Goal: Information Seeking & Learning: Compare options

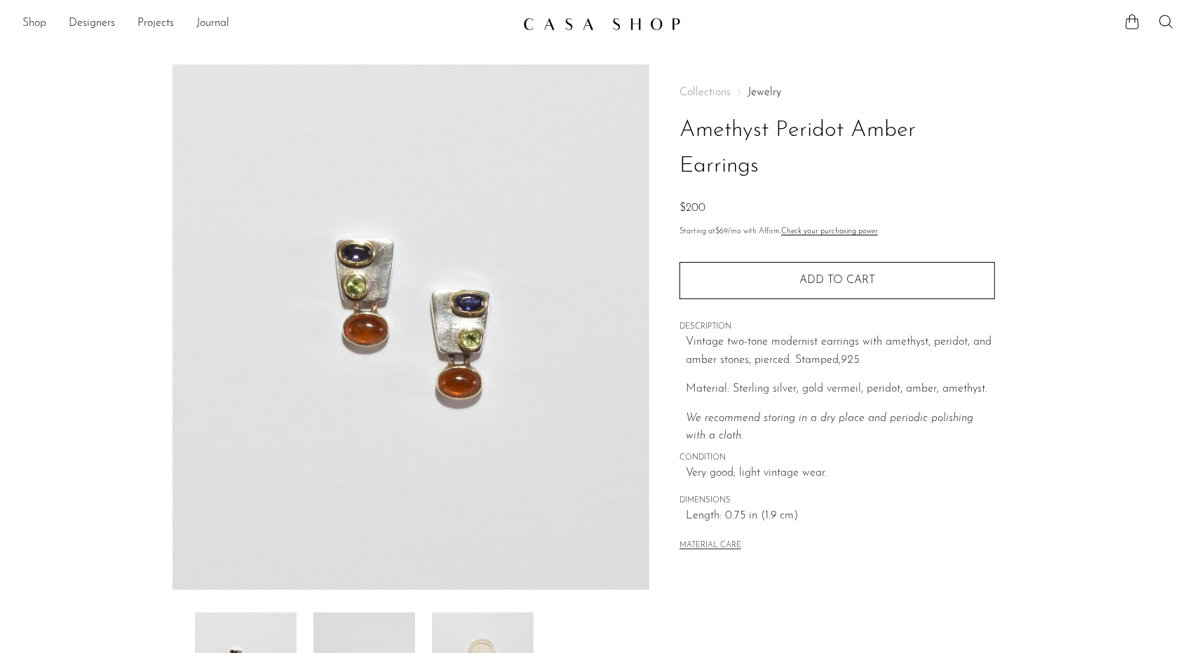
click at [27, 21] on link "Shop" at bounding box center [34, 24] width 24 height 18
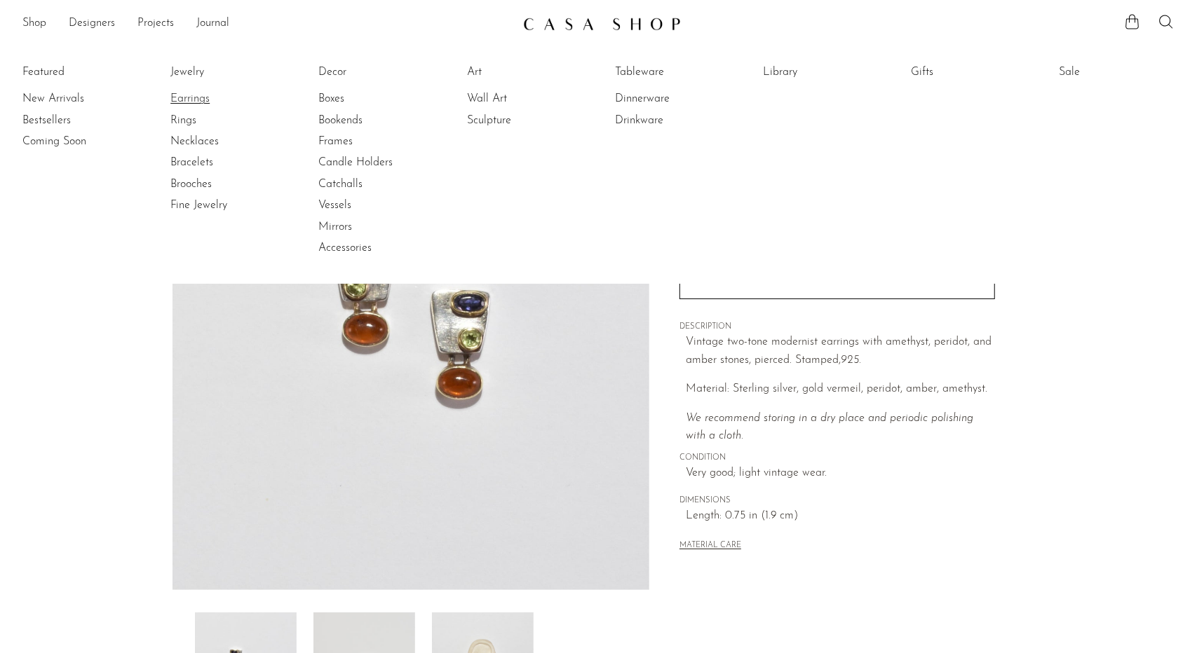
click at [188, 97] on link "Earrings" at bounding box center [222, 98] width 105 height 15
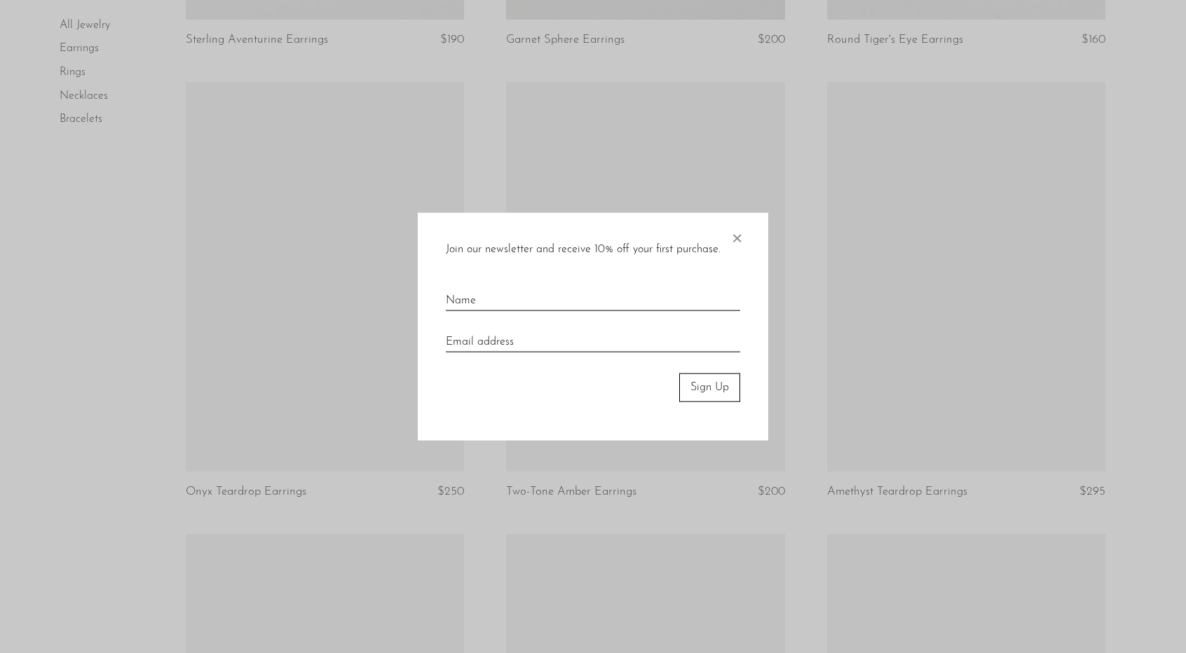
scroll to position [1404, 0]
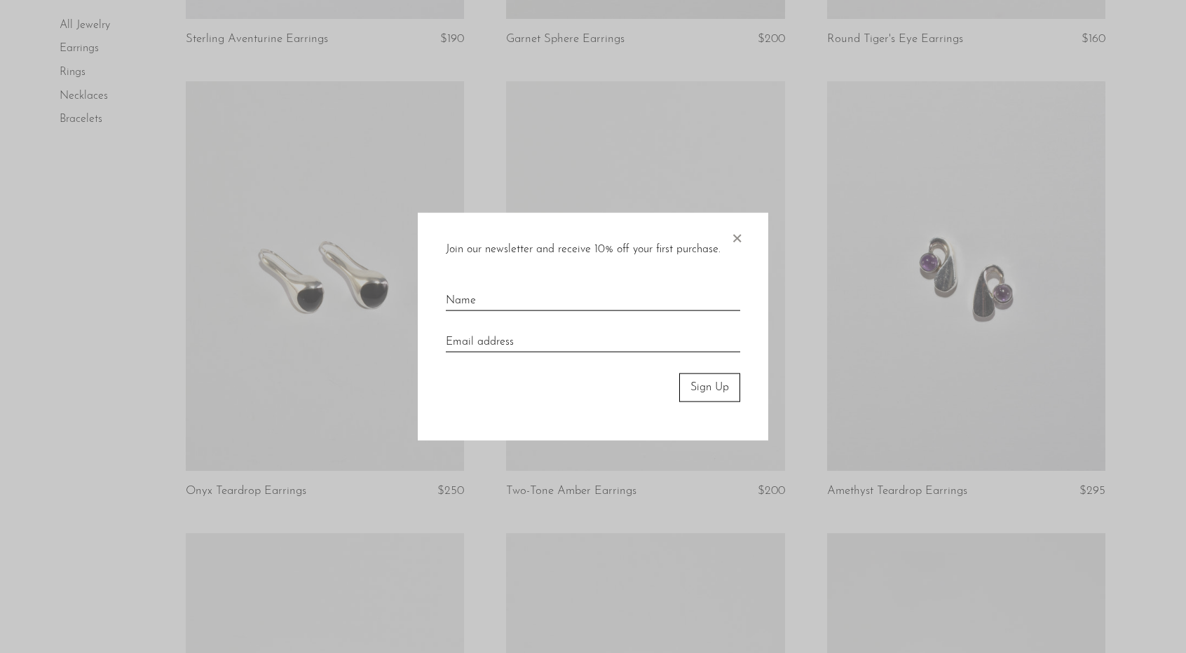
click at [737, 232] on span "×" at bounding box center [737, 235] width 14 height 45
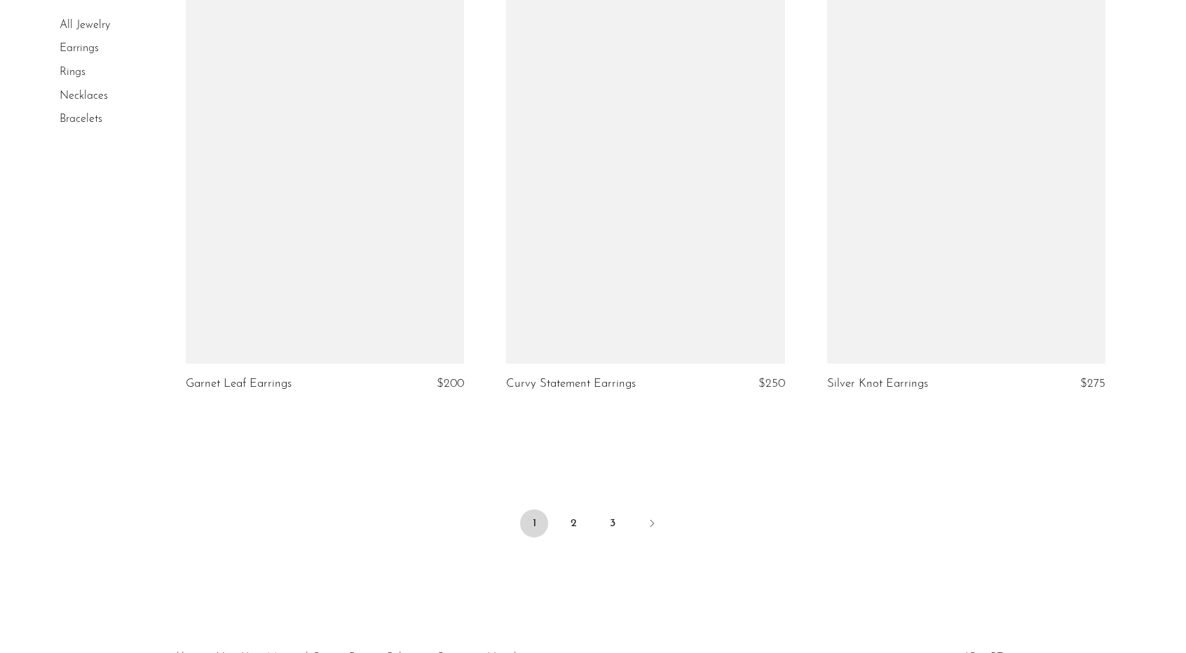
scroll to position [5130, 0]
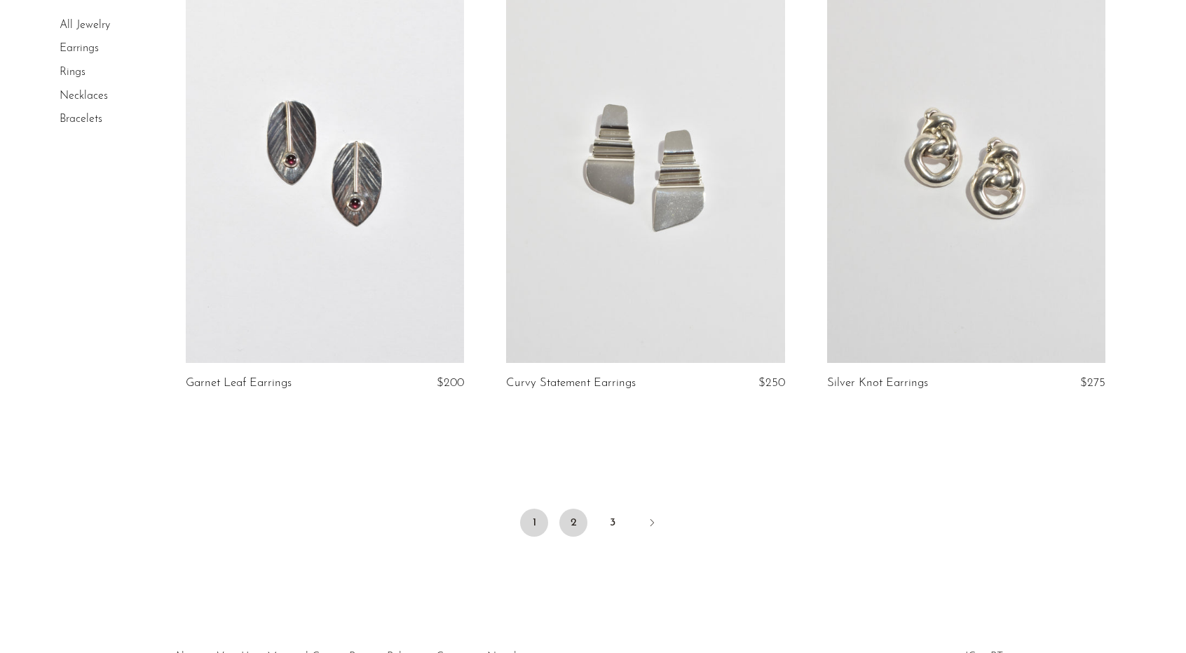
click at [576, 532] on link "2" at bounding box center [573, 523] width 28 height 28
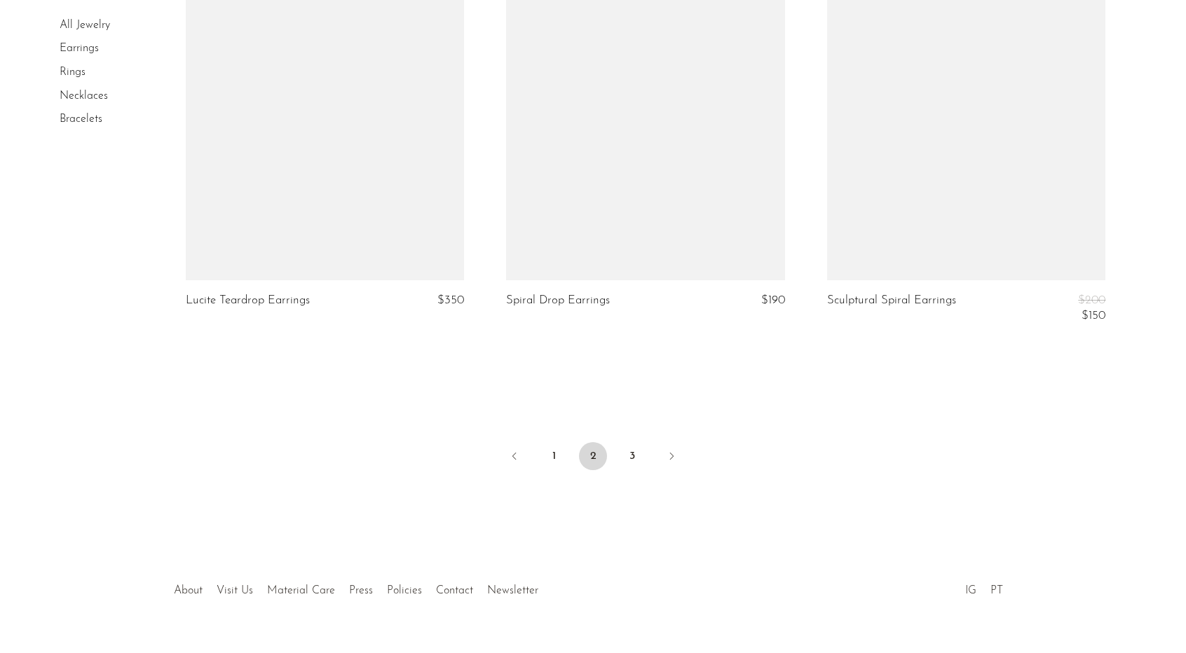
scroll to position [5215, 0]
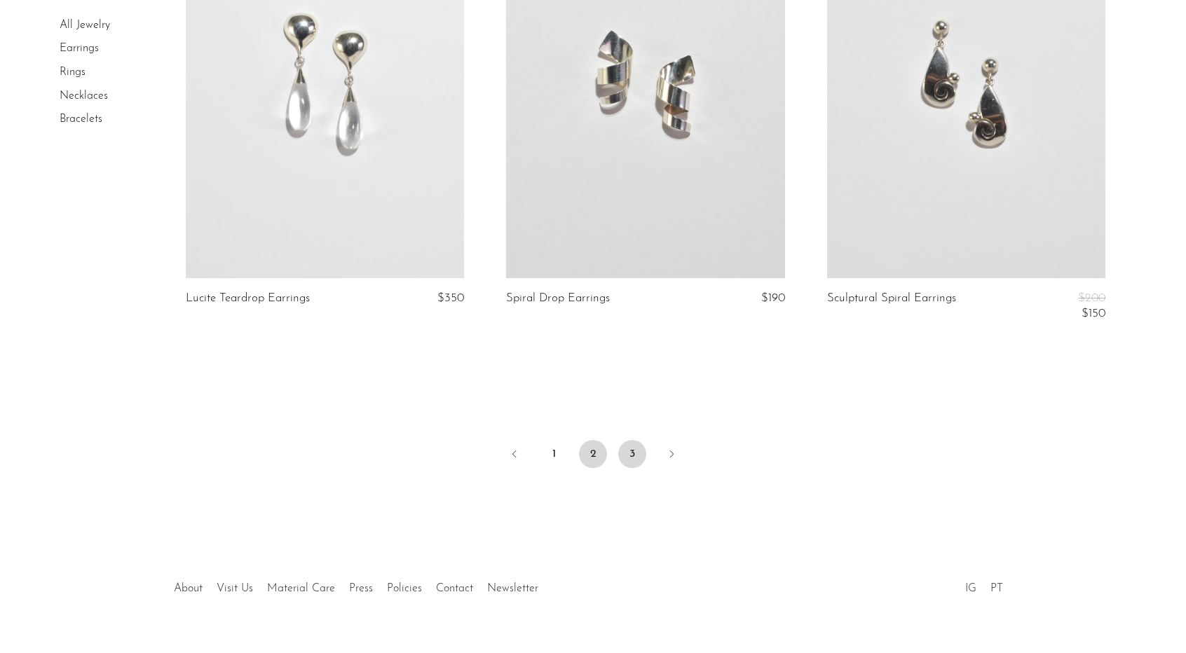
click at [622, 449] on link "3" at bounding box center [632, 454] width 28 height 28
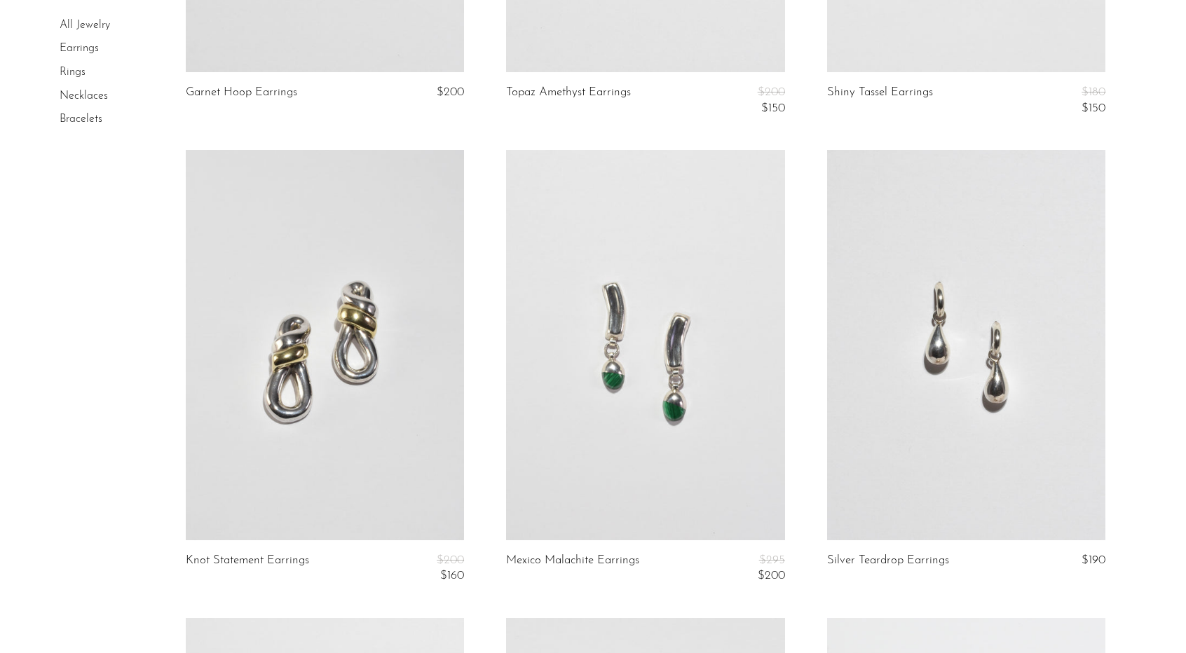
scroll to position [2771, 0]
click at [642, 341] on link at bounding box center [645, 344] width 279 height 390
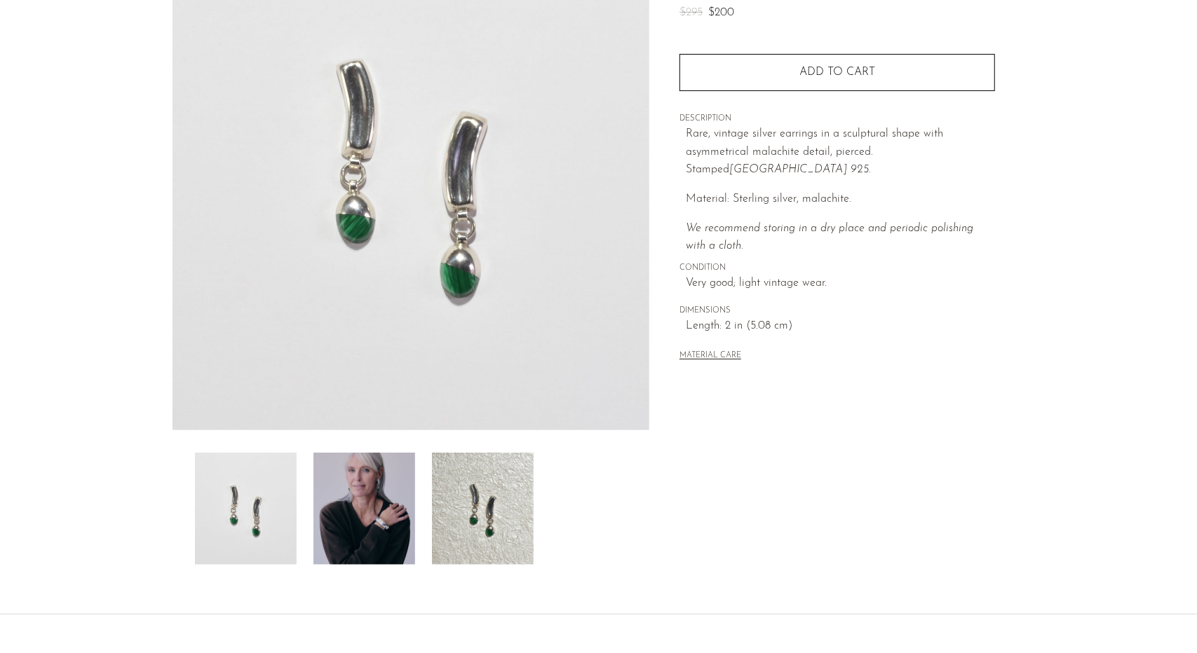
scroll to position [159, 0]
click at [349, 491] on img at bounding box center [364, 510] width 102 height 112
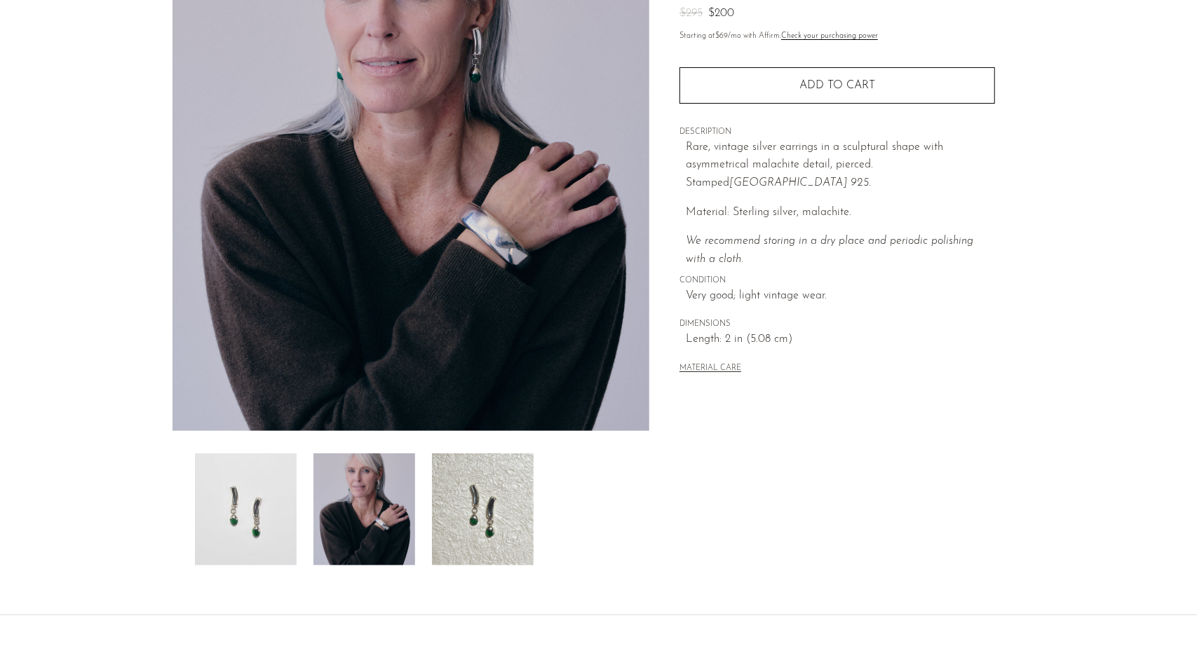
scroll to position [0, 0]
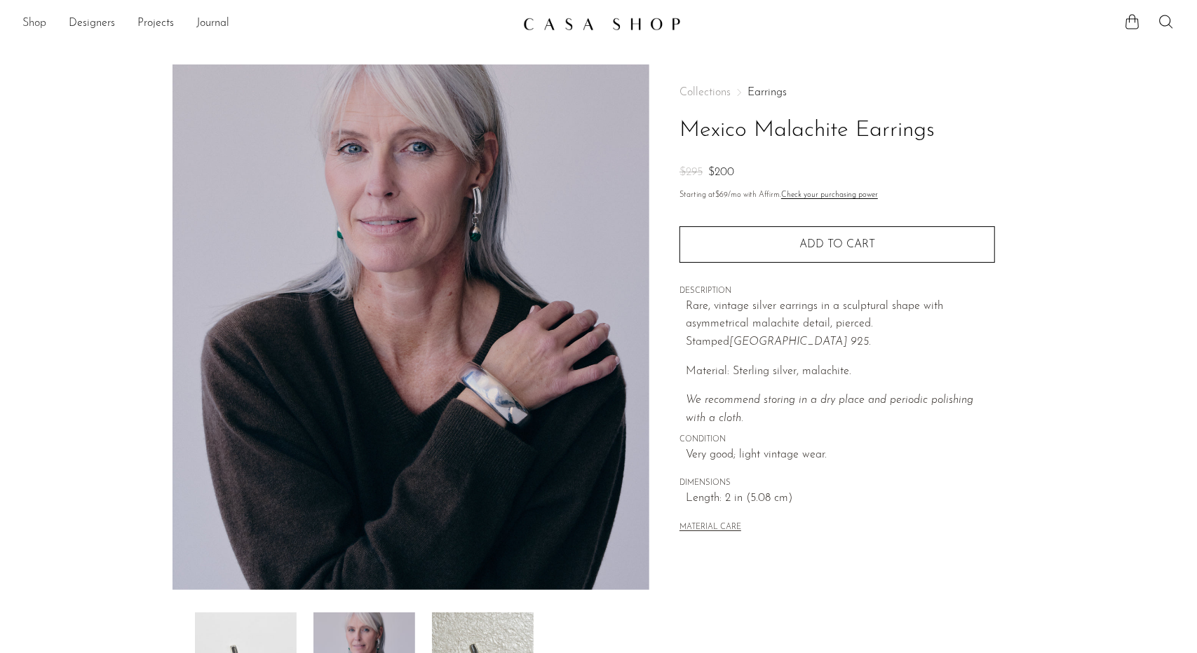
click at [39, 23] on link "Shop" at bounding box center [34, 24] width 24 height 18
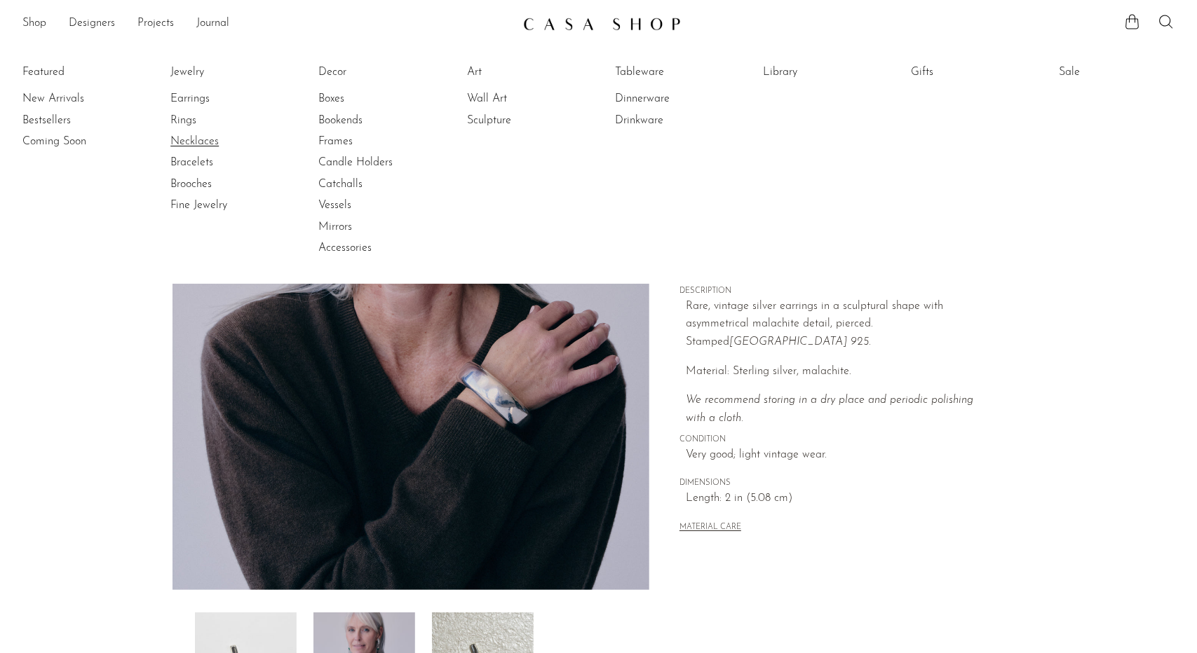
click at [205, 141] on link "Necklaces" at bounding box center [222, 141] width 105 height 15
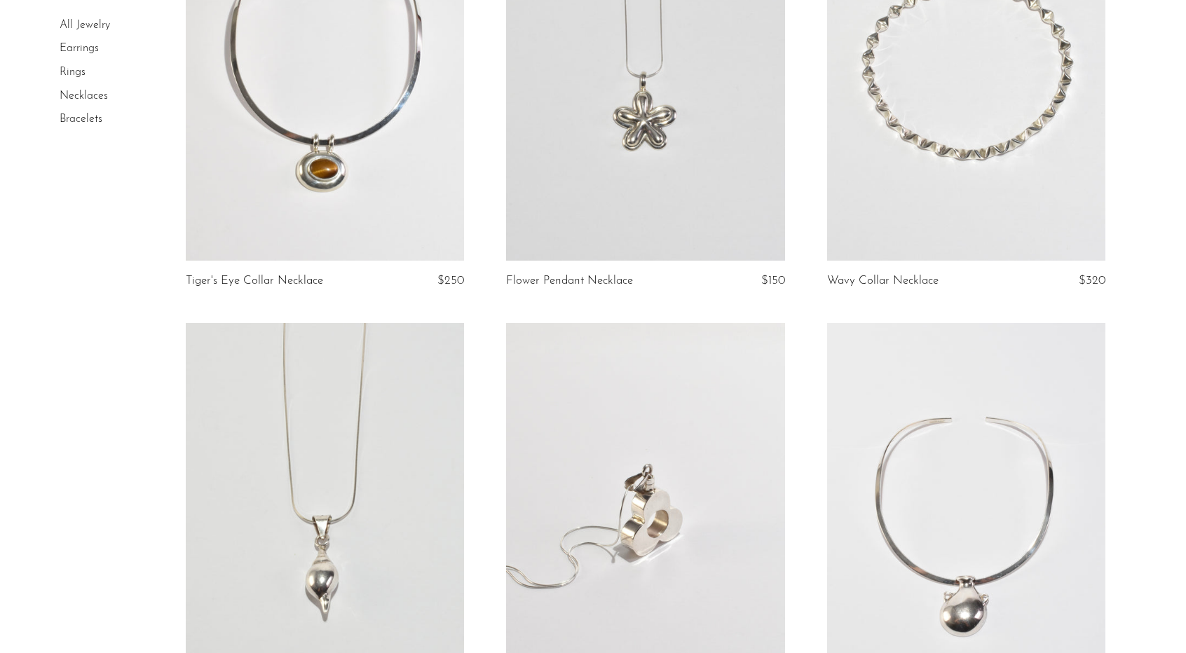
scroll to position [3450, 0]
click at [374, 93] on link at bounding box center [325, 65] width 279 height 390
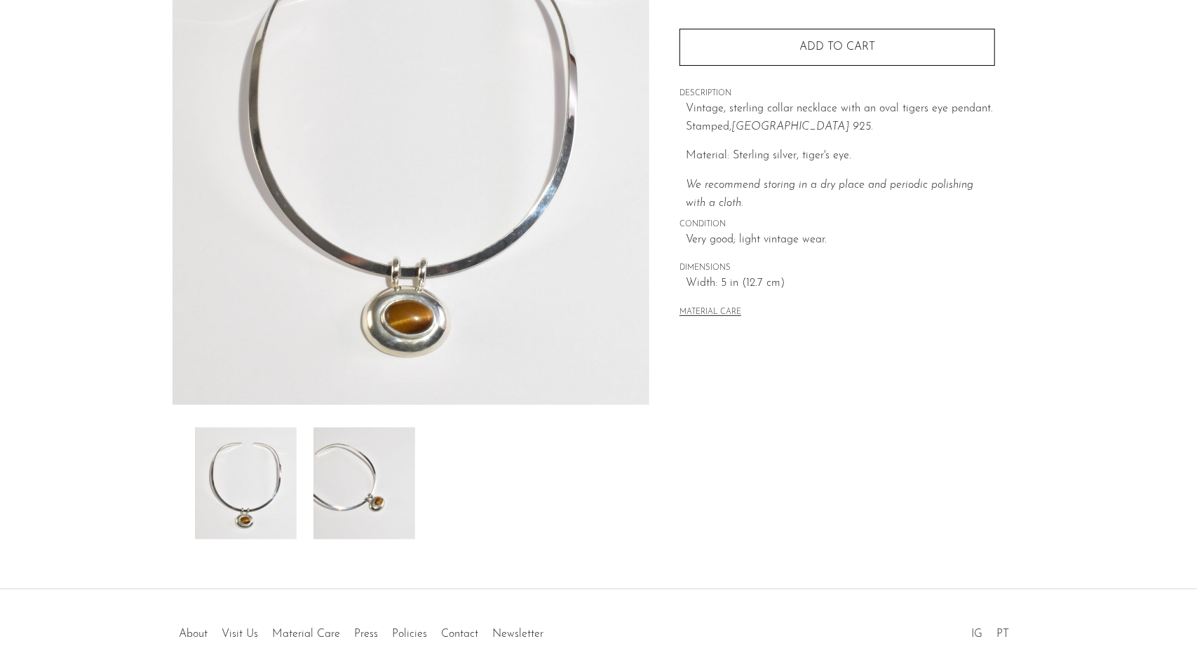
scroll to position [186, 0]
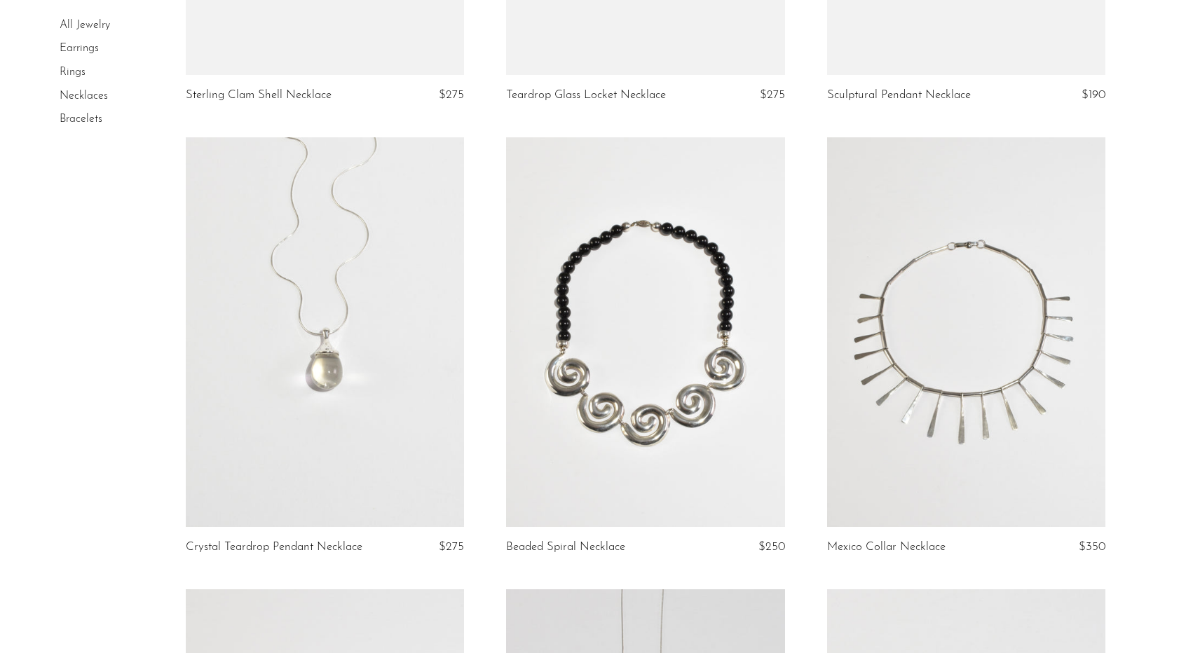
scroll to position [2604, 0]
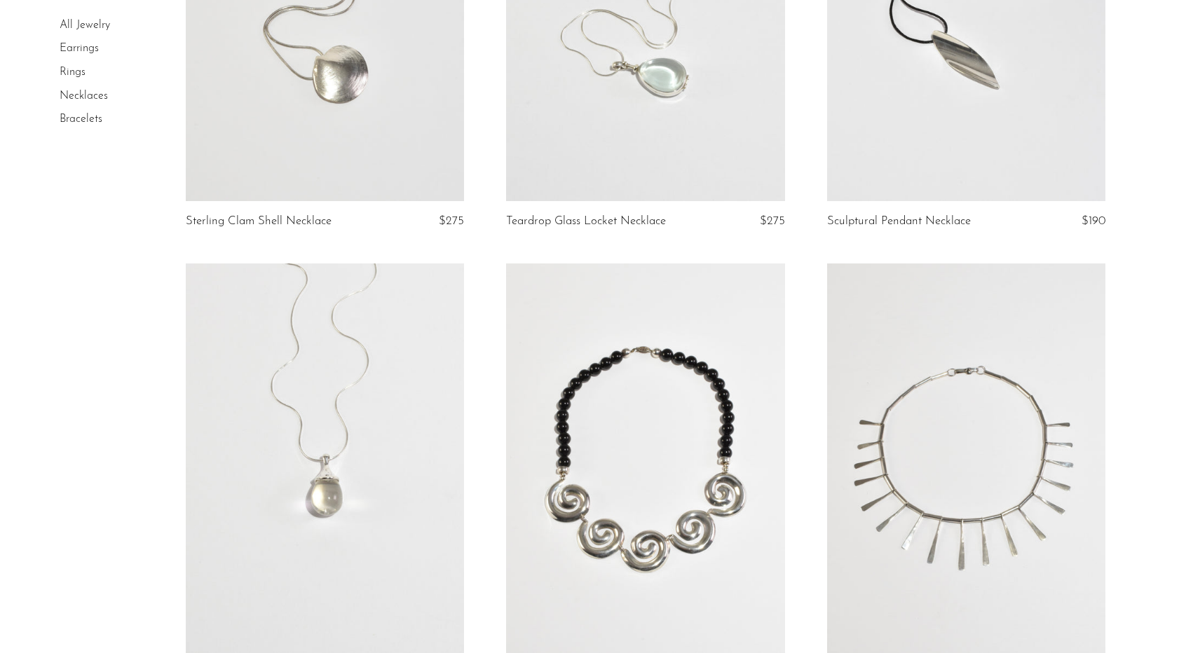
click at [95, 117] on link "Bracelets" at bounding box center [81, 119] width 43 height 11
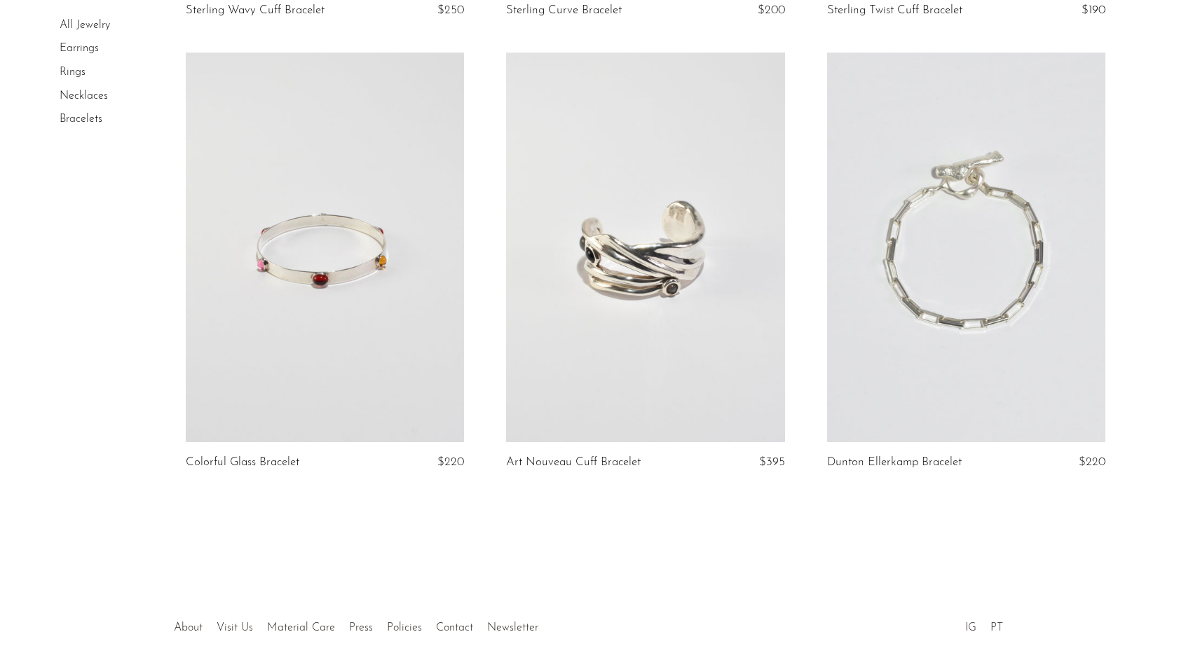
scroll to position [2338, 0]
click at [942, 337] on link at bounding box center [966, 247] width 279 height 390
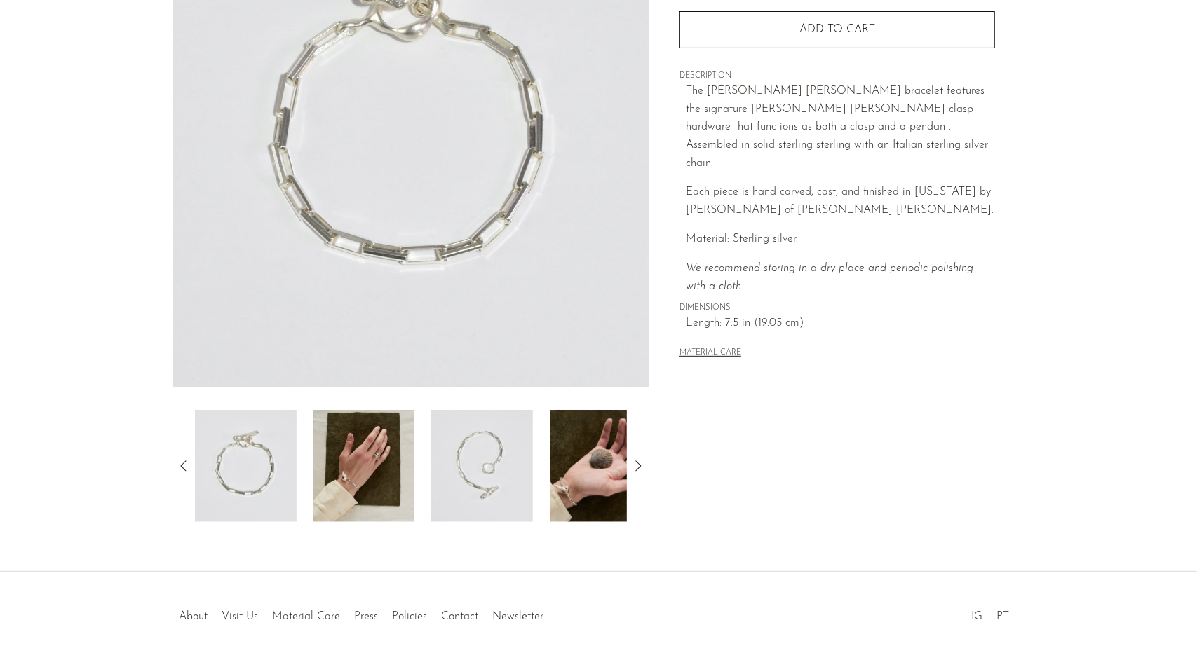
scroll to position [199, 0]
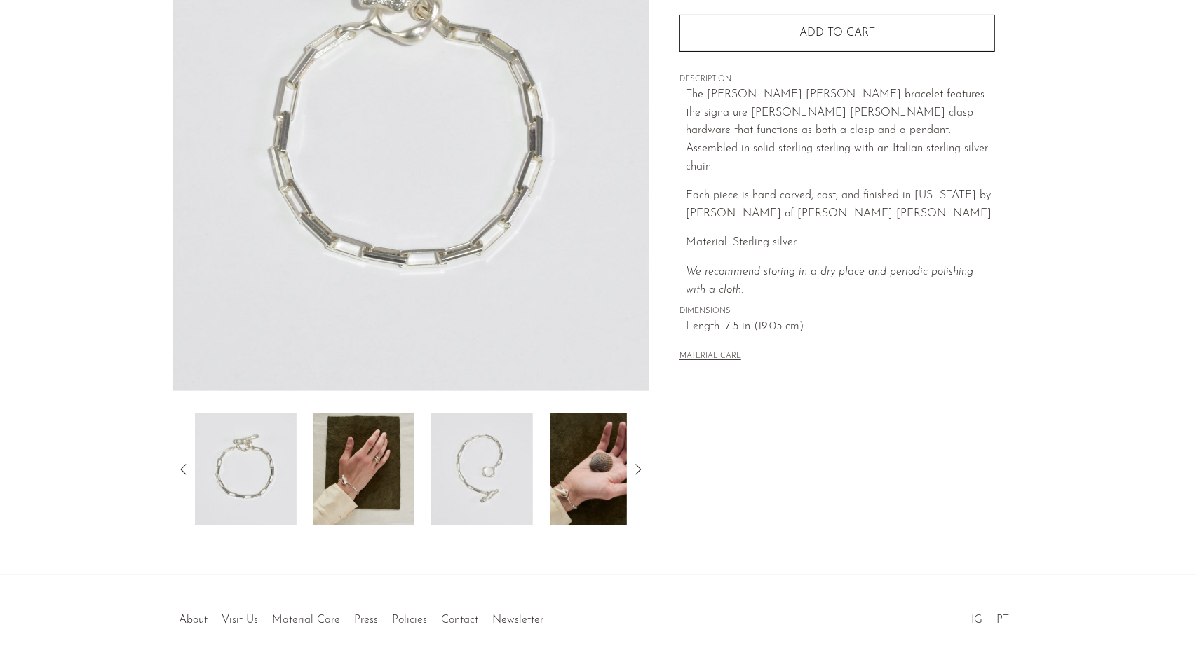
click at [348, 490] on img at bounding box center [364, 470] width 102 height 112
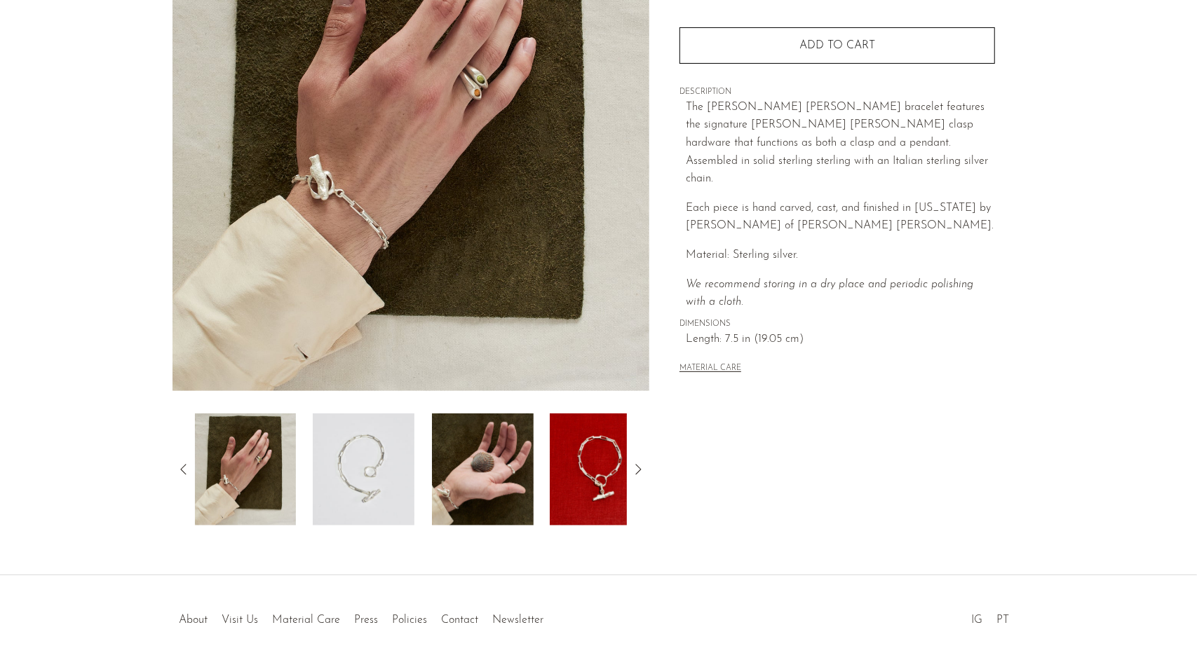
click at [412, 480] on img at bounding box center [364, 470] width 102 height 112
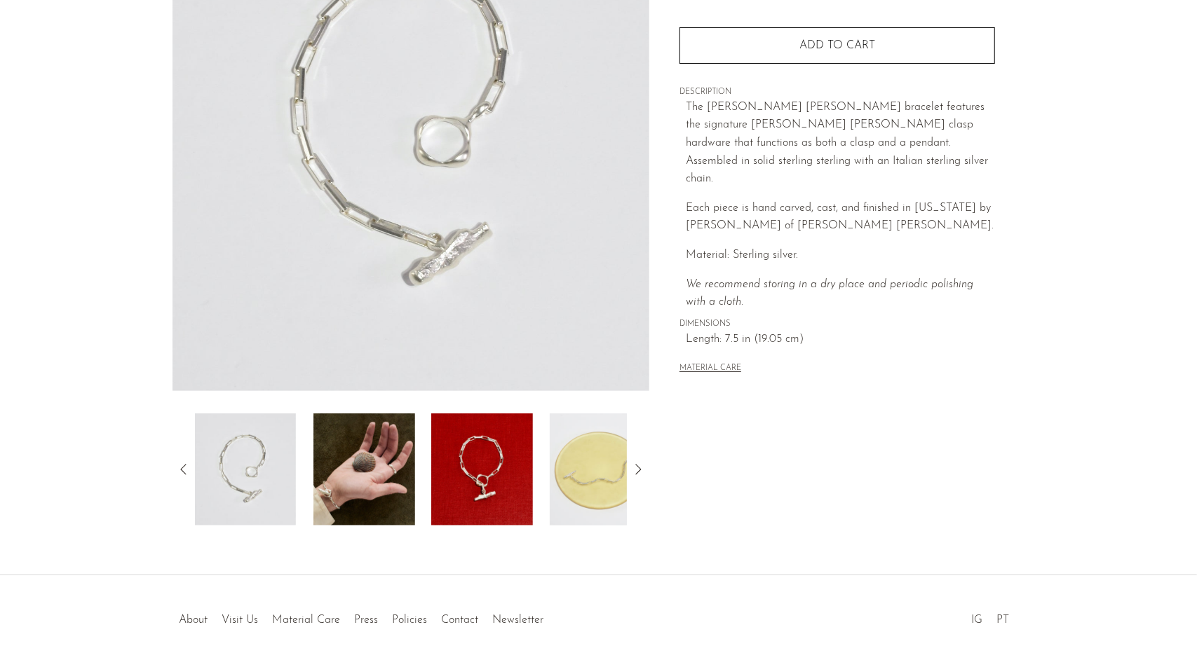
click at [417, 484] on div at bounding box center [411, 470] width 433 height 112
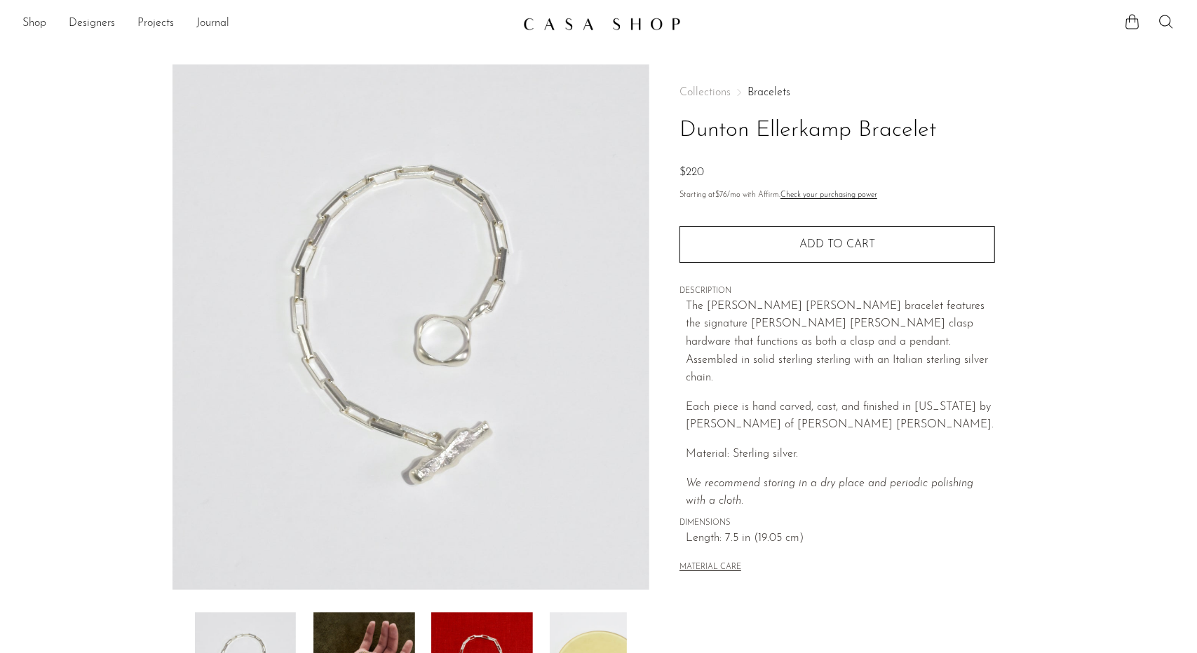
click at [56, 19] on ul "Shop Featured New Arrivals Bestsellers Coming Soon Jewelry Jewelry All Earrings…" at bounding box center [266, 24] width 489 height 24
click at [29, 19] on link "Shop" at bounding box center [34, 24] width 24 height 18
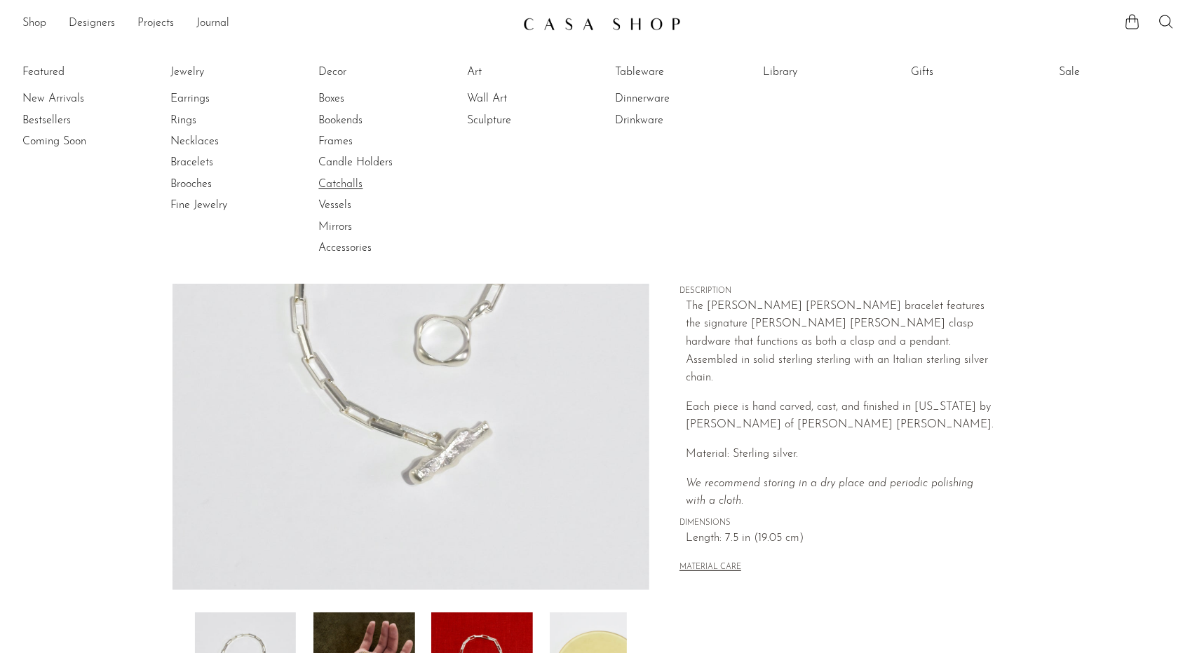
click at [355, 180] on link "Catchalls" at bounding box center [370, 184] width 105 height 15
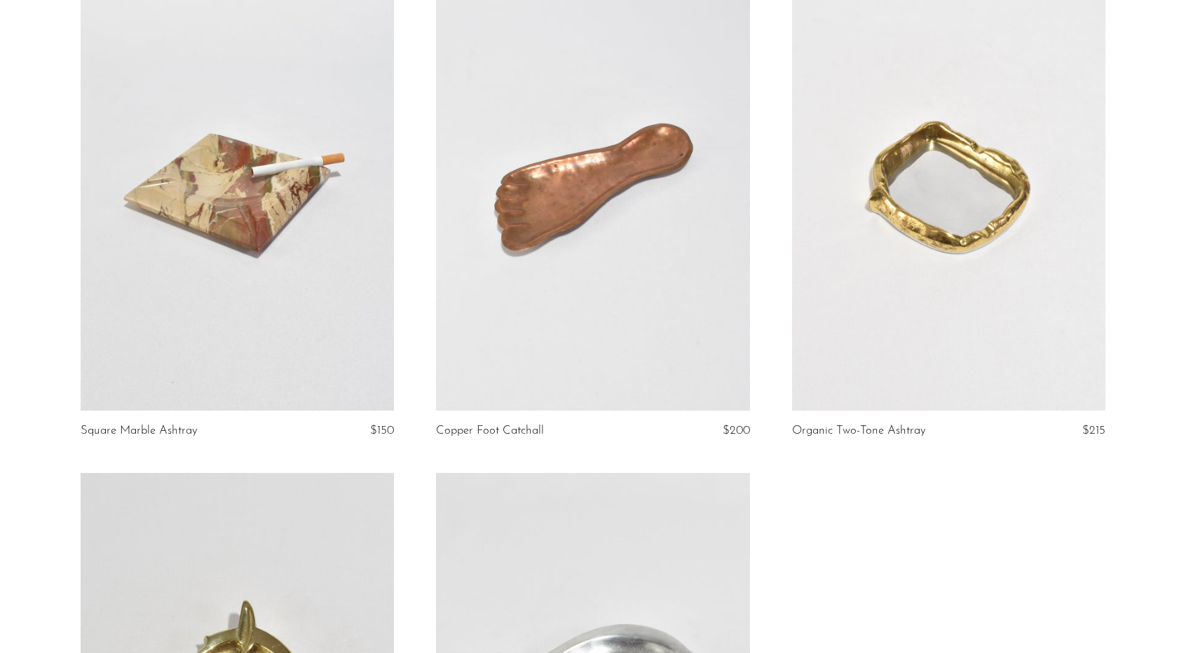
scroll to position [1159, 0]
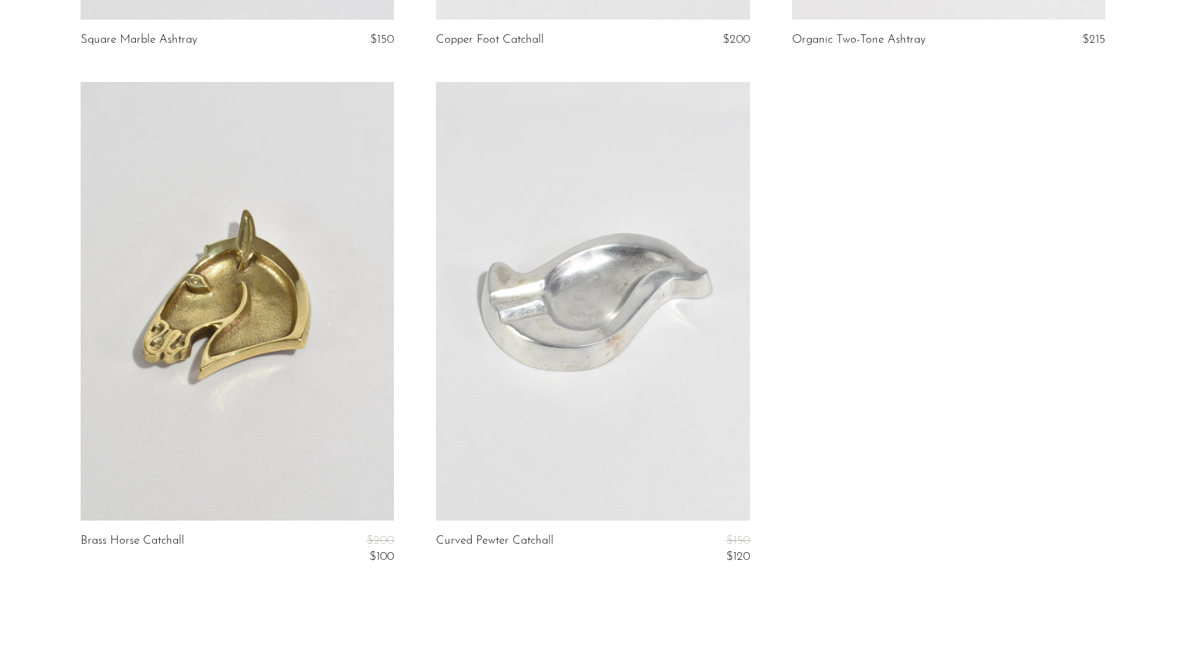
click at [257, 202] on link at bounding box center [238, 302] width 314 height 440
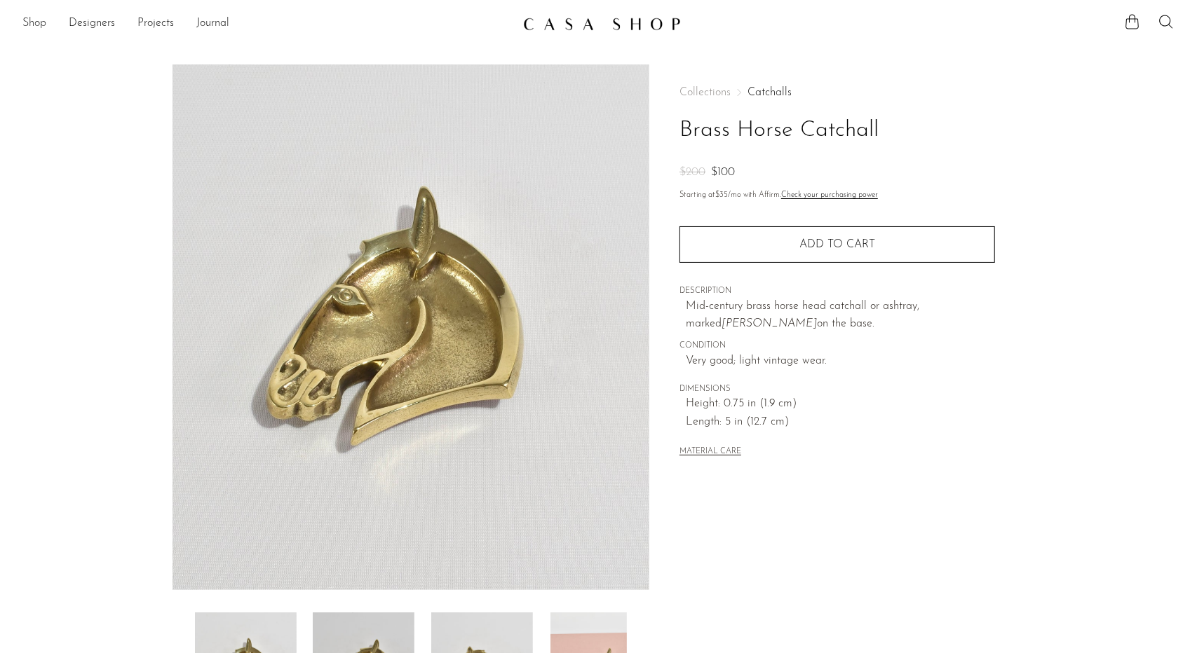
click at [41, 26] on link "Shop" at bounding box center [34, 24] width 24 height 18
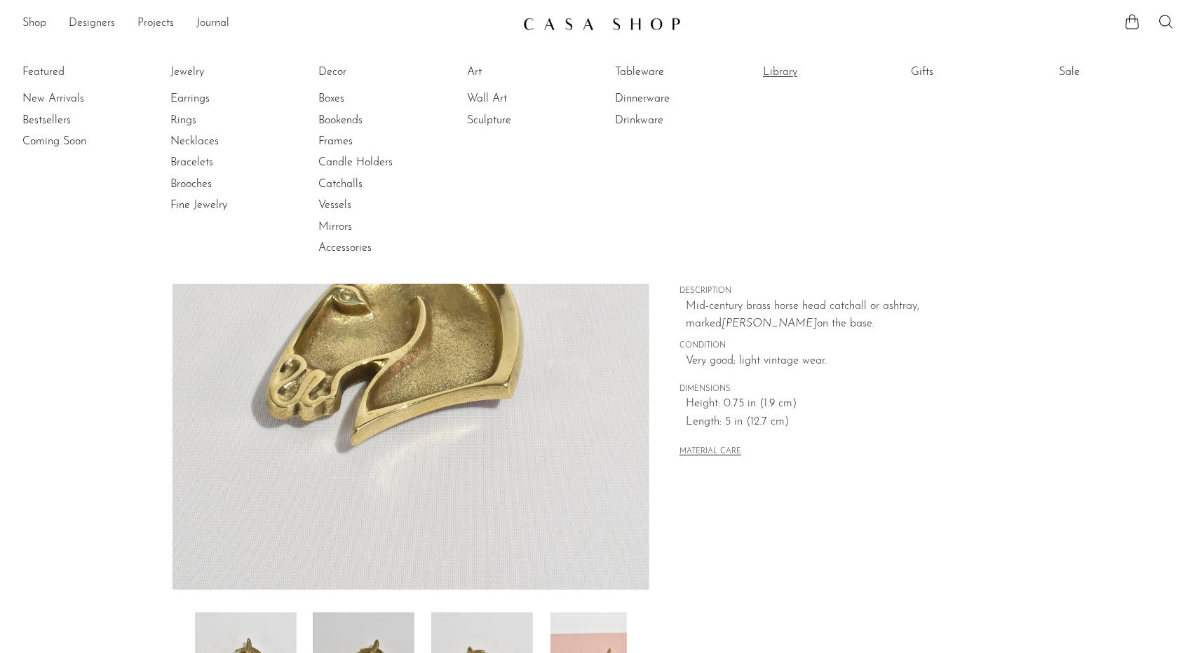
click at [781, 78] on link "Library" at bounding box center [815, 71] width 105 height 15
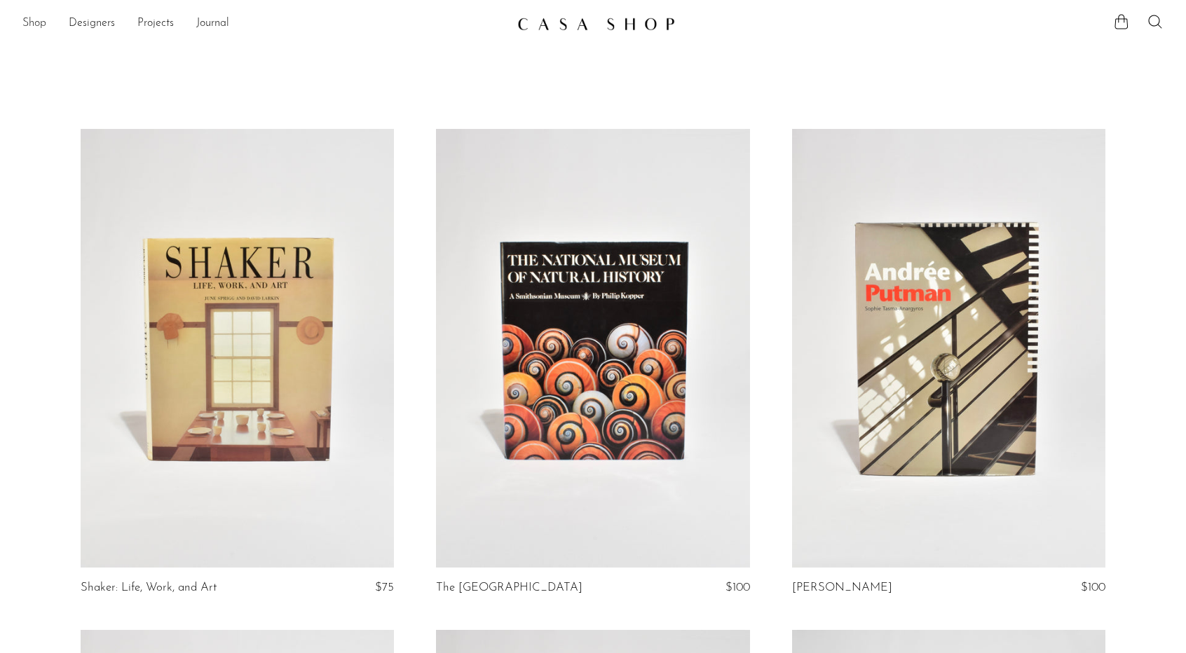
click at [39, 27] on link "Shop" at bounding box center [34, 24] width 24 height 18
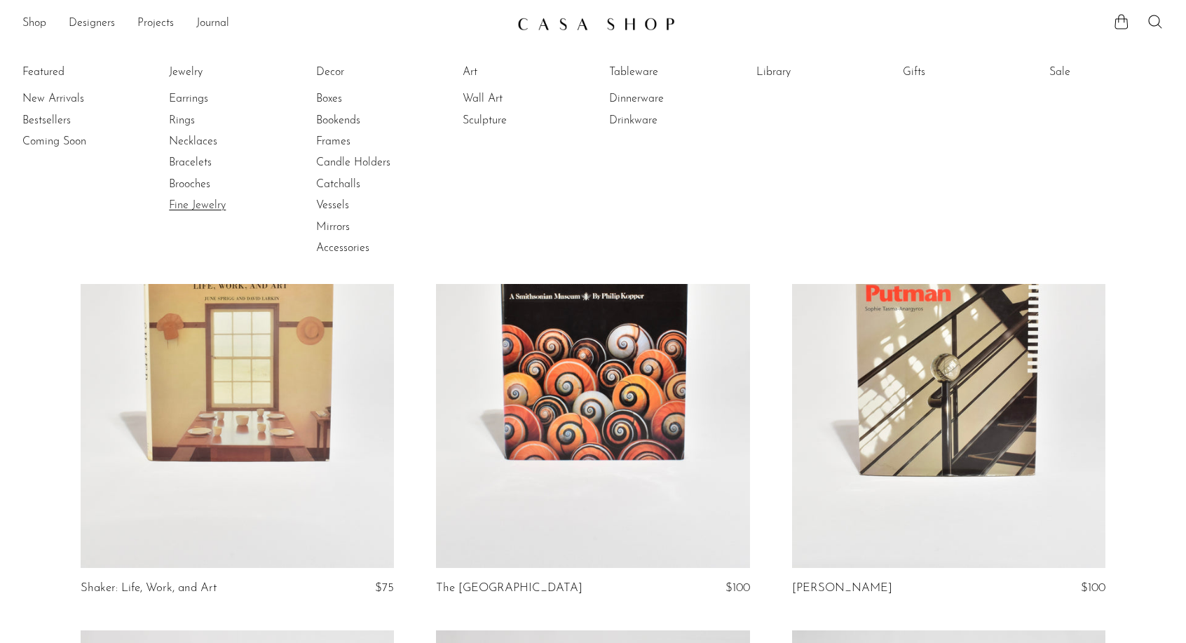
click at [215, 207] on link "Fine Jewelry" at bounding box center [221, 205] width 105 height 15
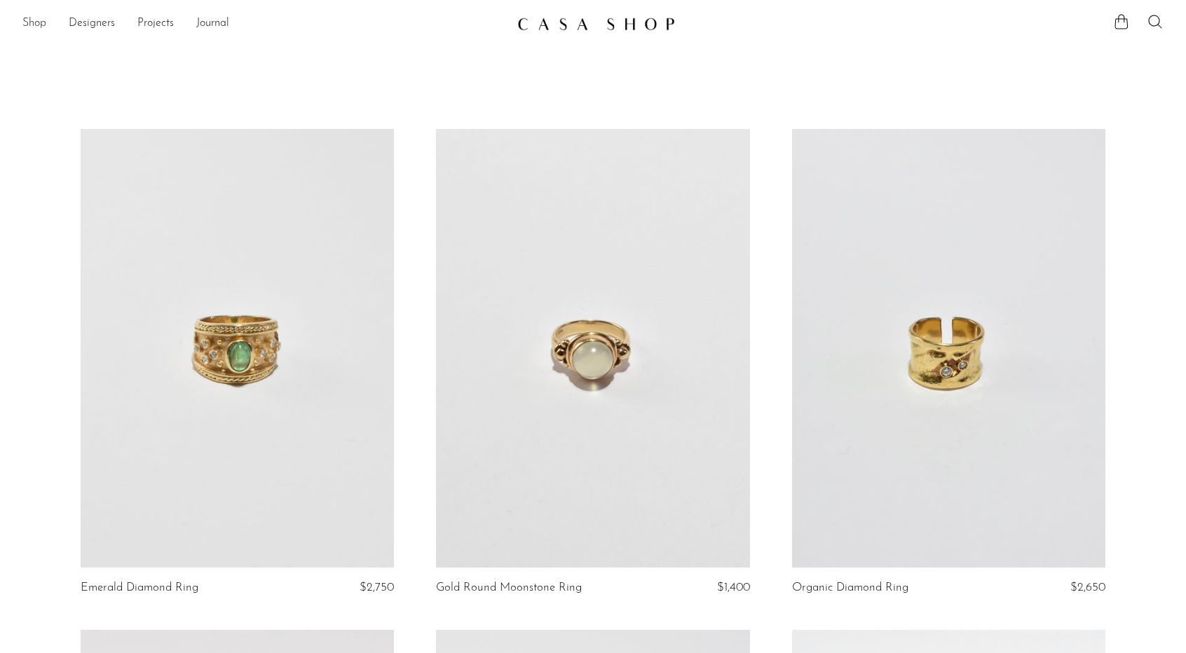
click at [43, 27] on link "Shop" at bounding box center [34, 24] width 24 height 18
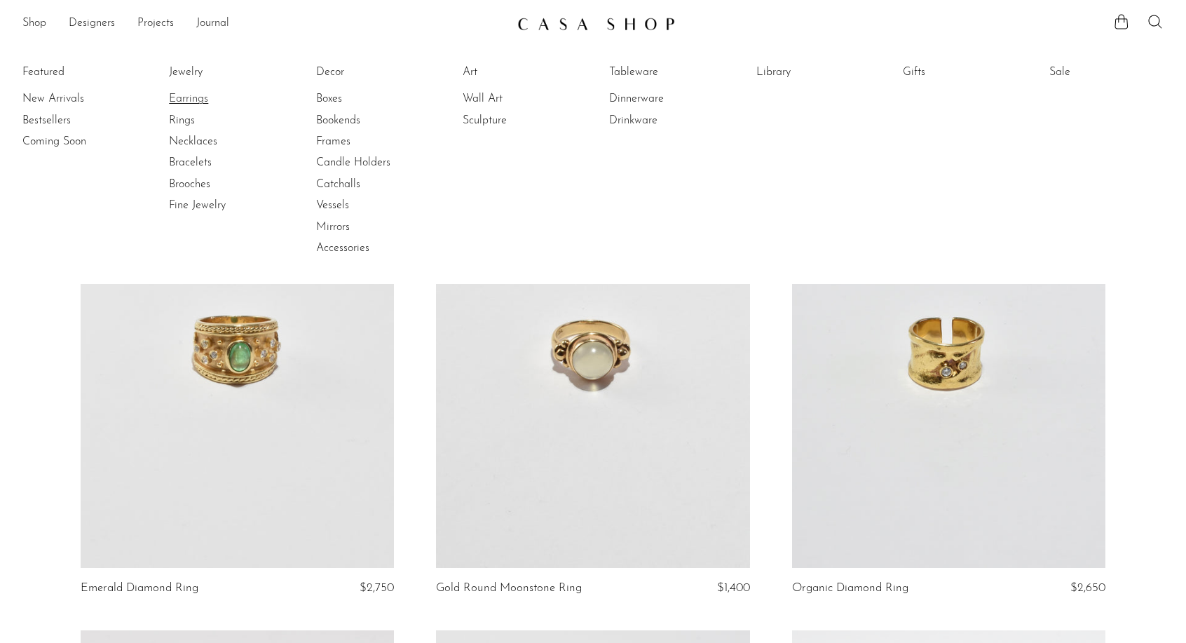
click at [190, 99] on link "Earrings" at bounding box center [221, 98] width 105 height 15
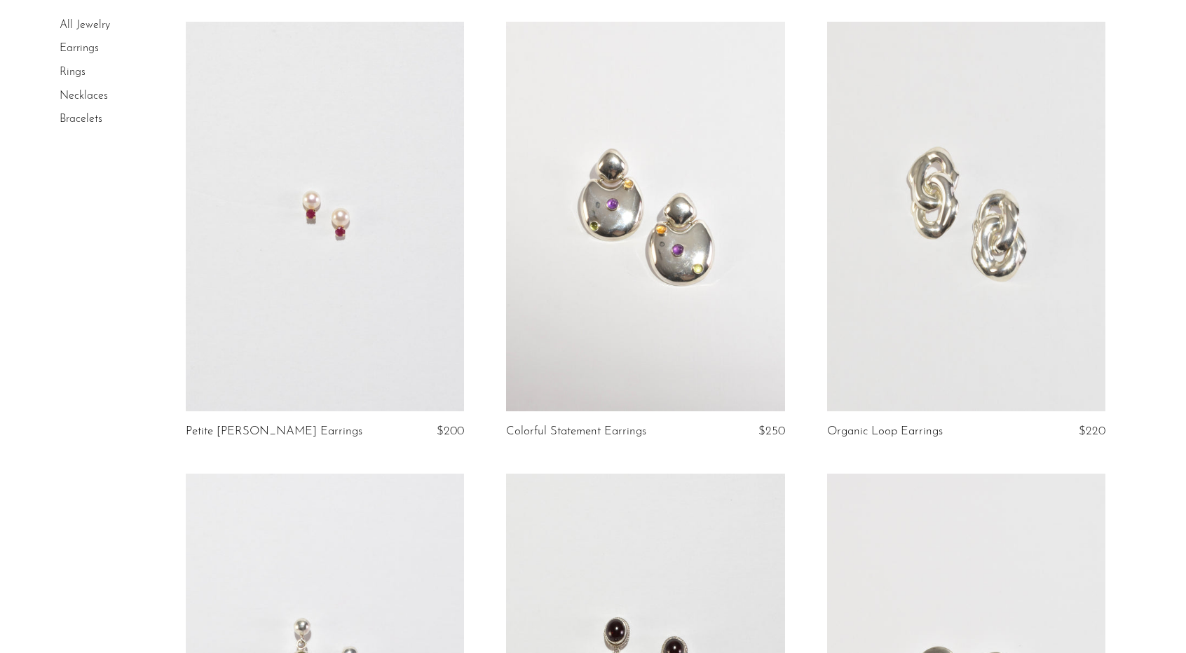
scroll to position [582, 0]
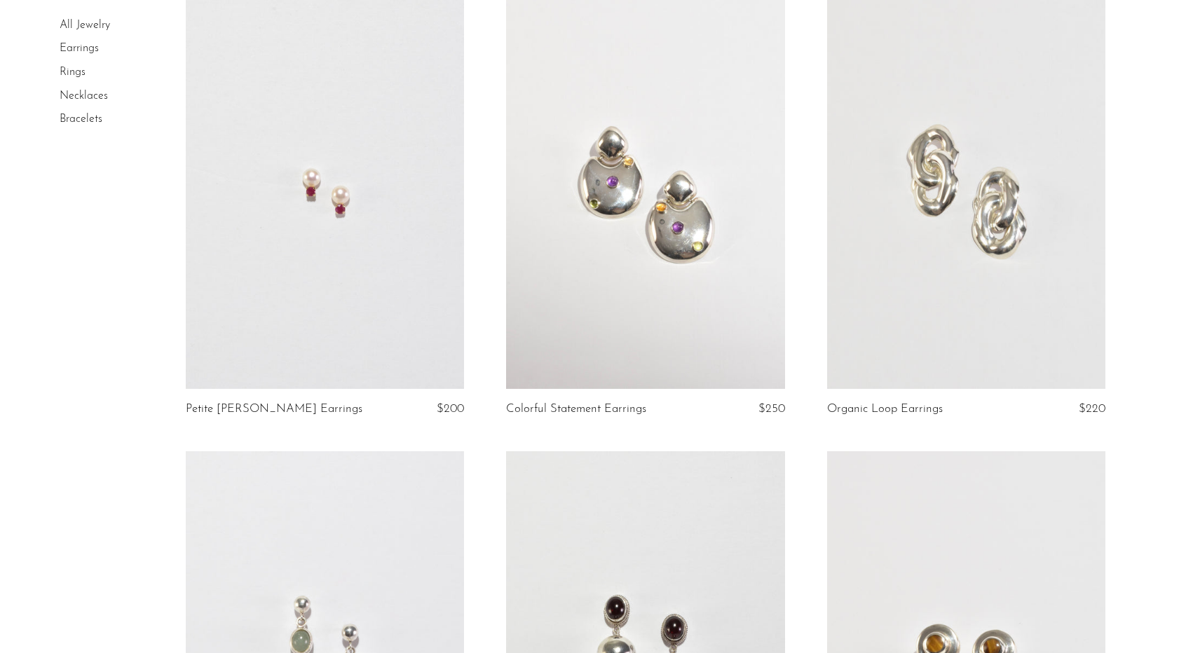
click at [353, 255] on link at bounding box center [325, 194] width 279 height 390
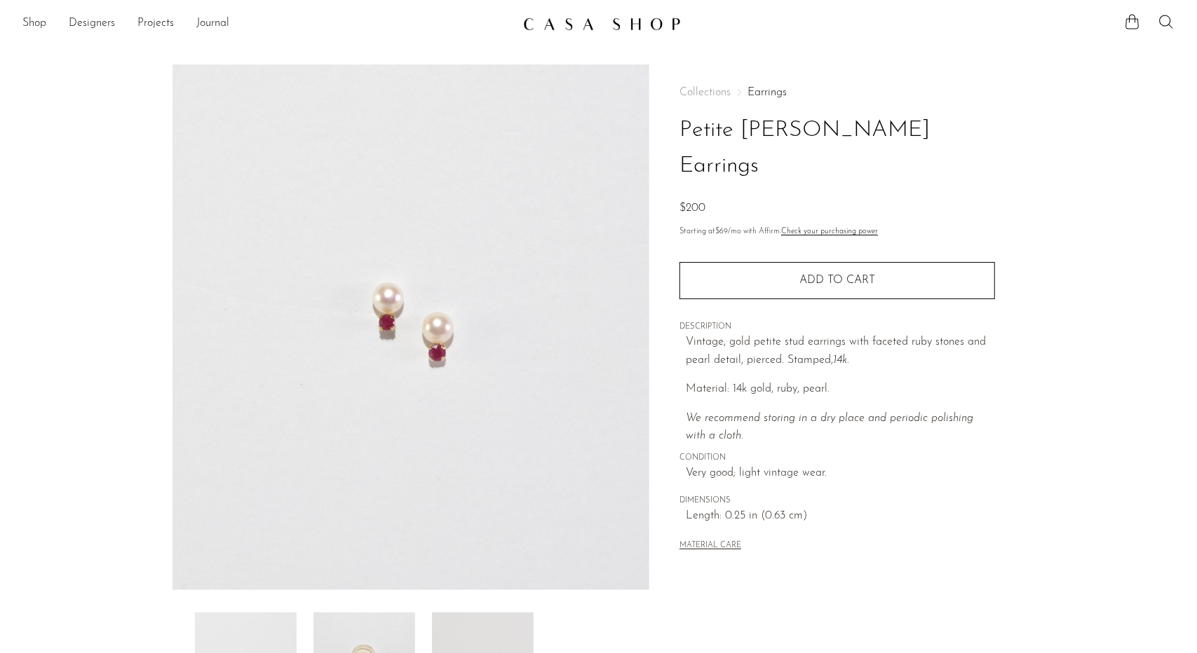
click at [21, 39] on main "Petite [PERSON_NAME] Earrings $200" at bounding box center [598, 405] width 1197 height 738
click at [31, 24] on link "Shop" at bounding box center [34, 24] width 24 height 18
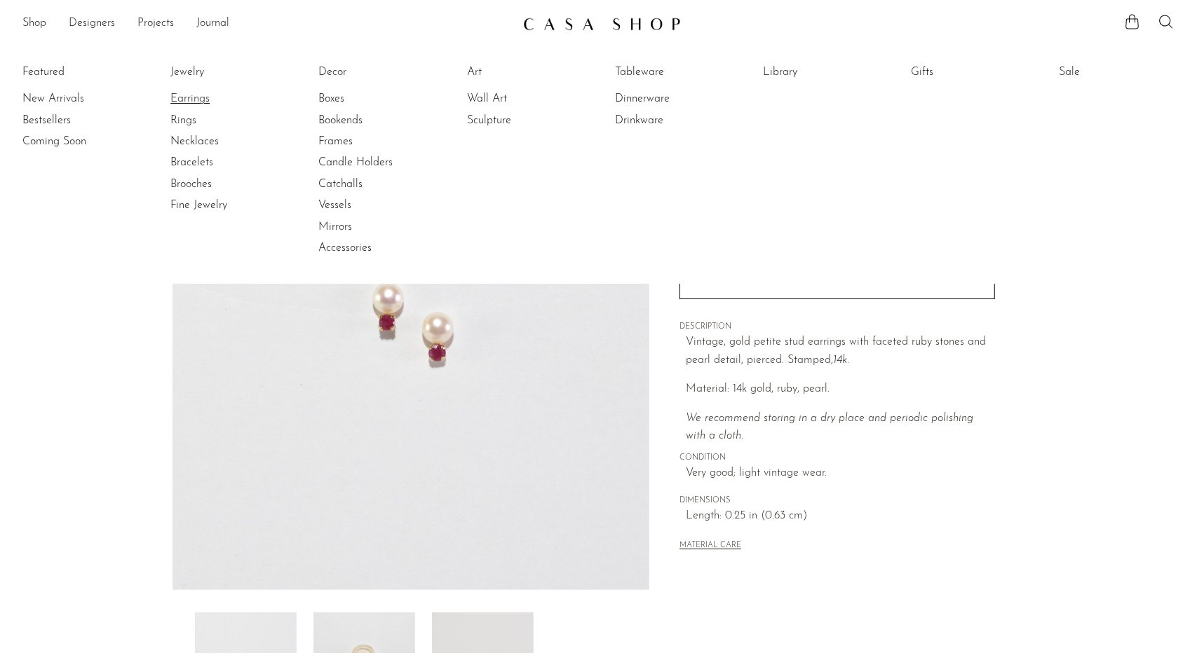
click at [199, 92] on link "Earrings" at bounding box center [222, 98] width 105 height 15
